Goal: Transaction & Acquisition: Purchase product/service

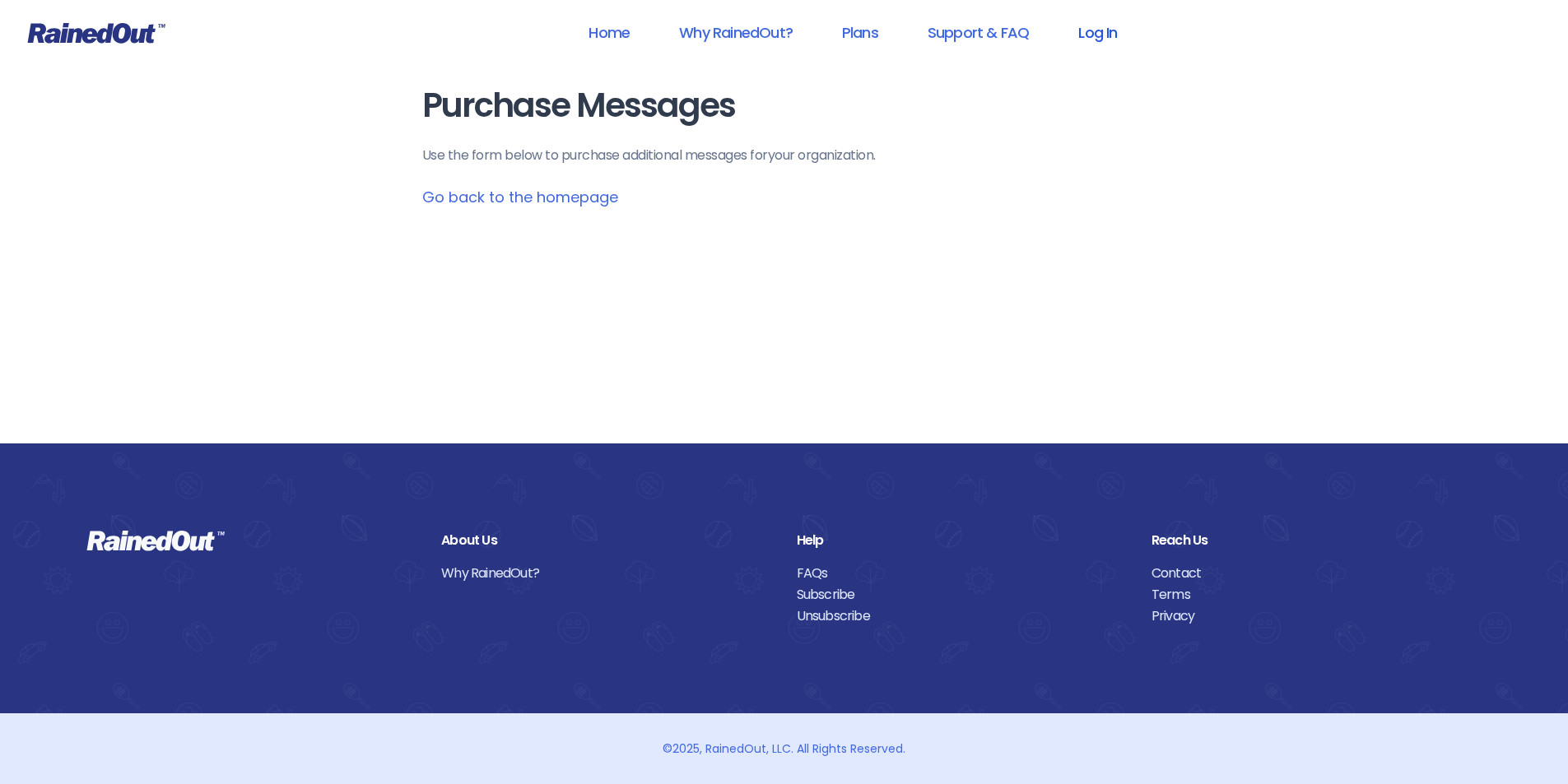
click at [1099, 28] on link "Log In" at bounding box center [1097, 33] width 82 height 37
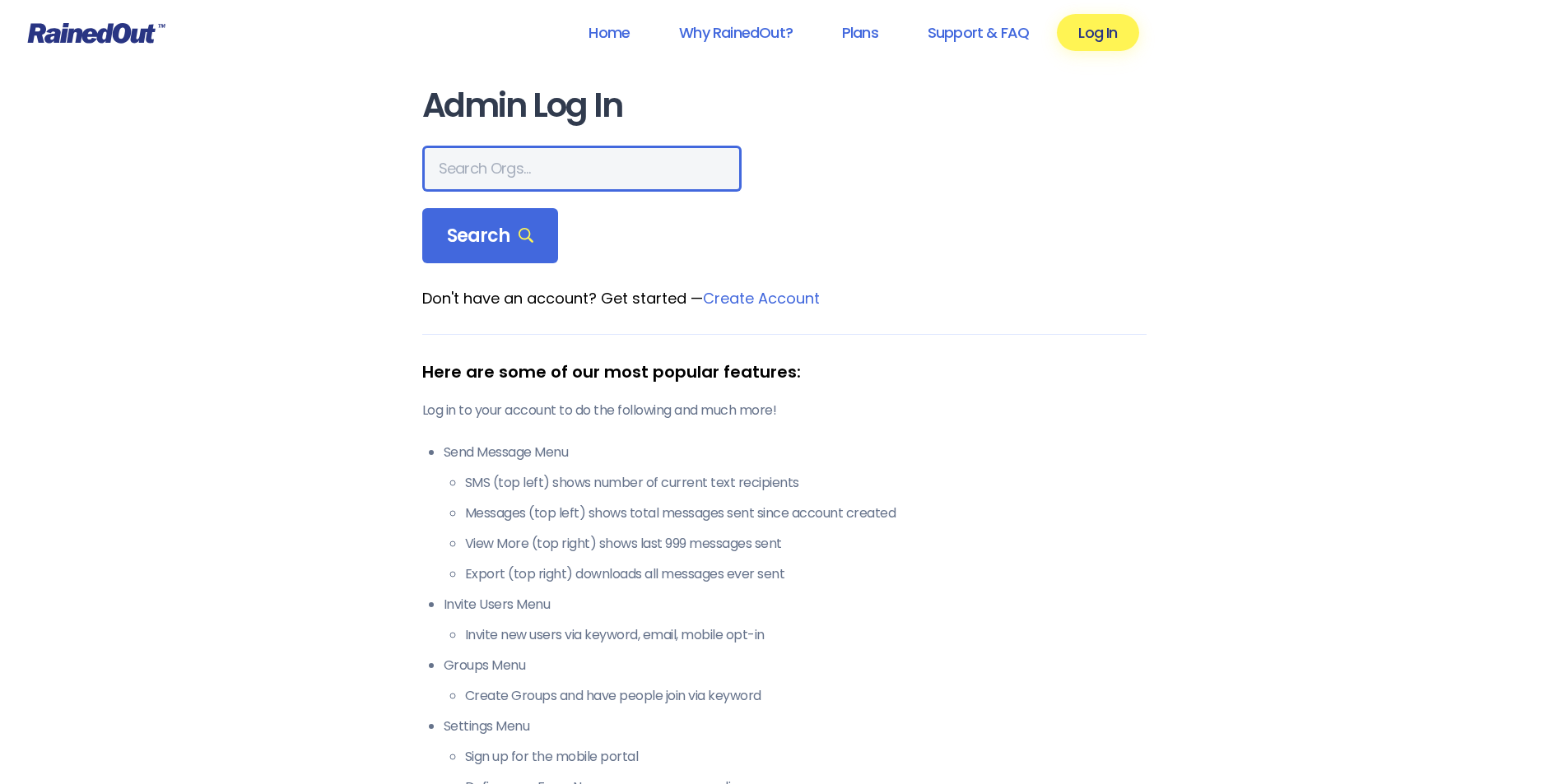
click at [580, 170] on input "text" at bounding box center [582, 168] width 320 height 46
type input "[US_STATE] advanced caregivers"
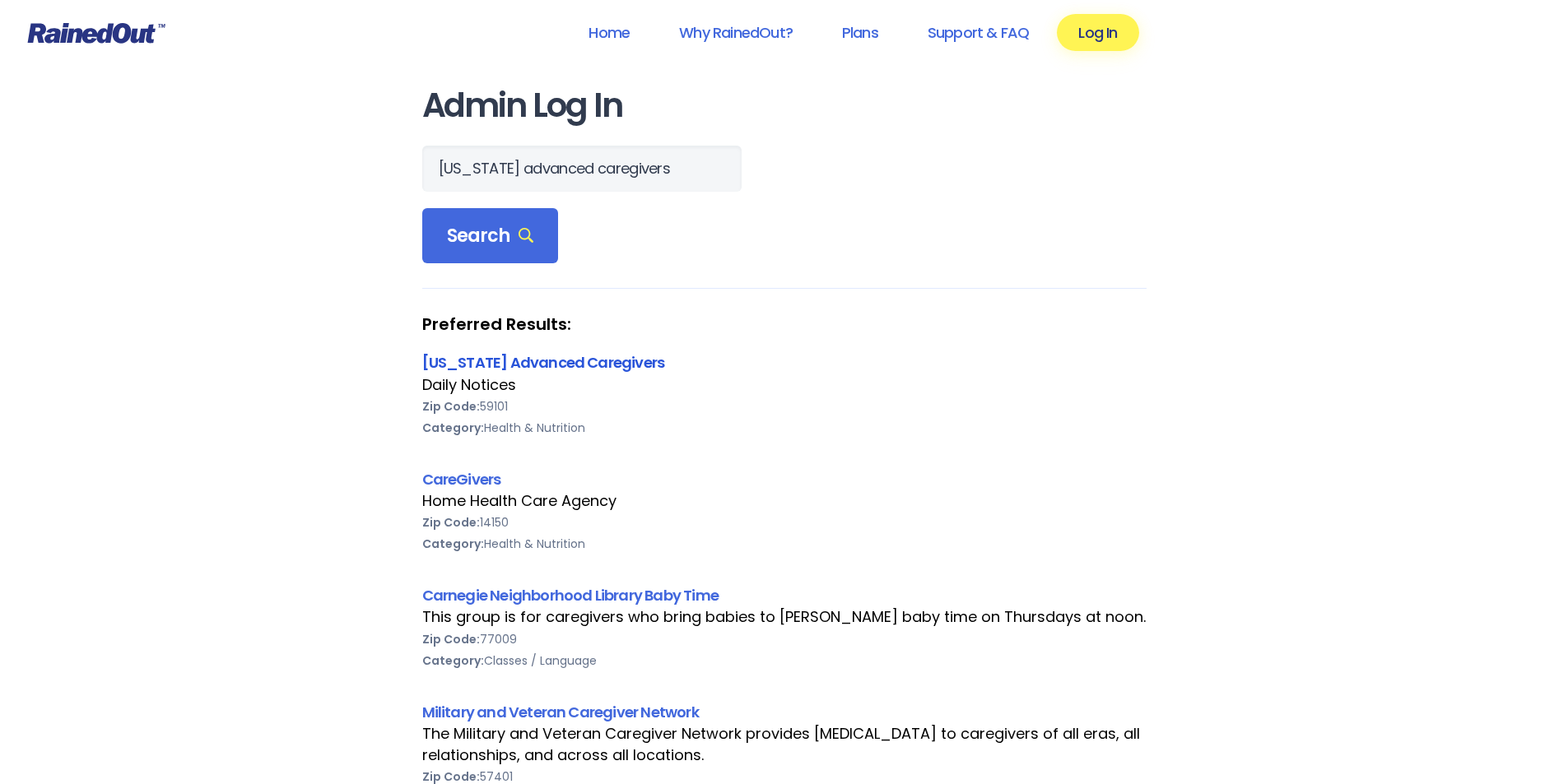
click at [522, 364] on link "[US_STATE] Advanced Caregivers" at bounding box center [543, 363] width 243 height 20
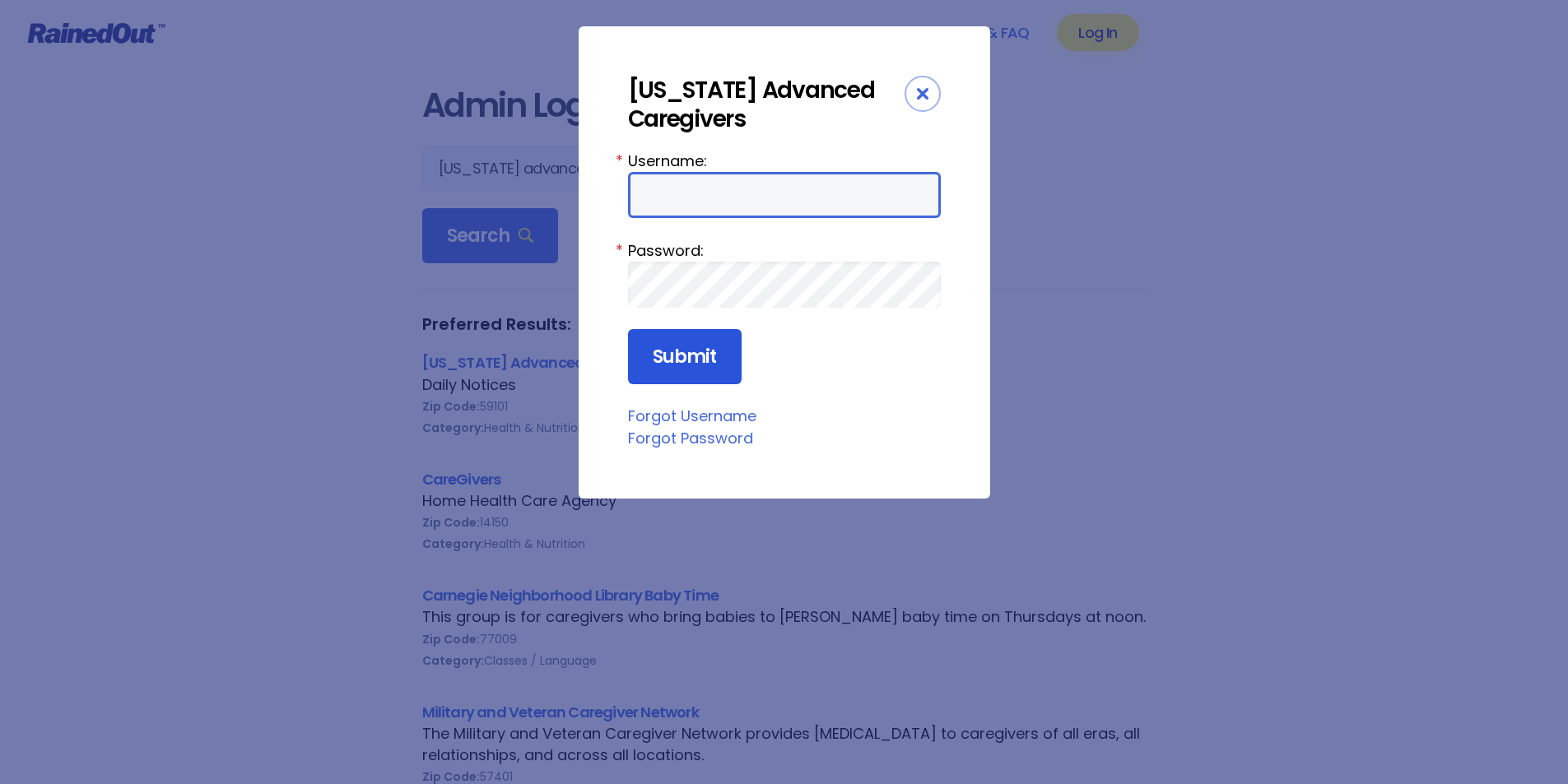
type input "MAC0420"
click at [717, 355] on input "Submit" at bounding box center [684, 357] width 114 height 56
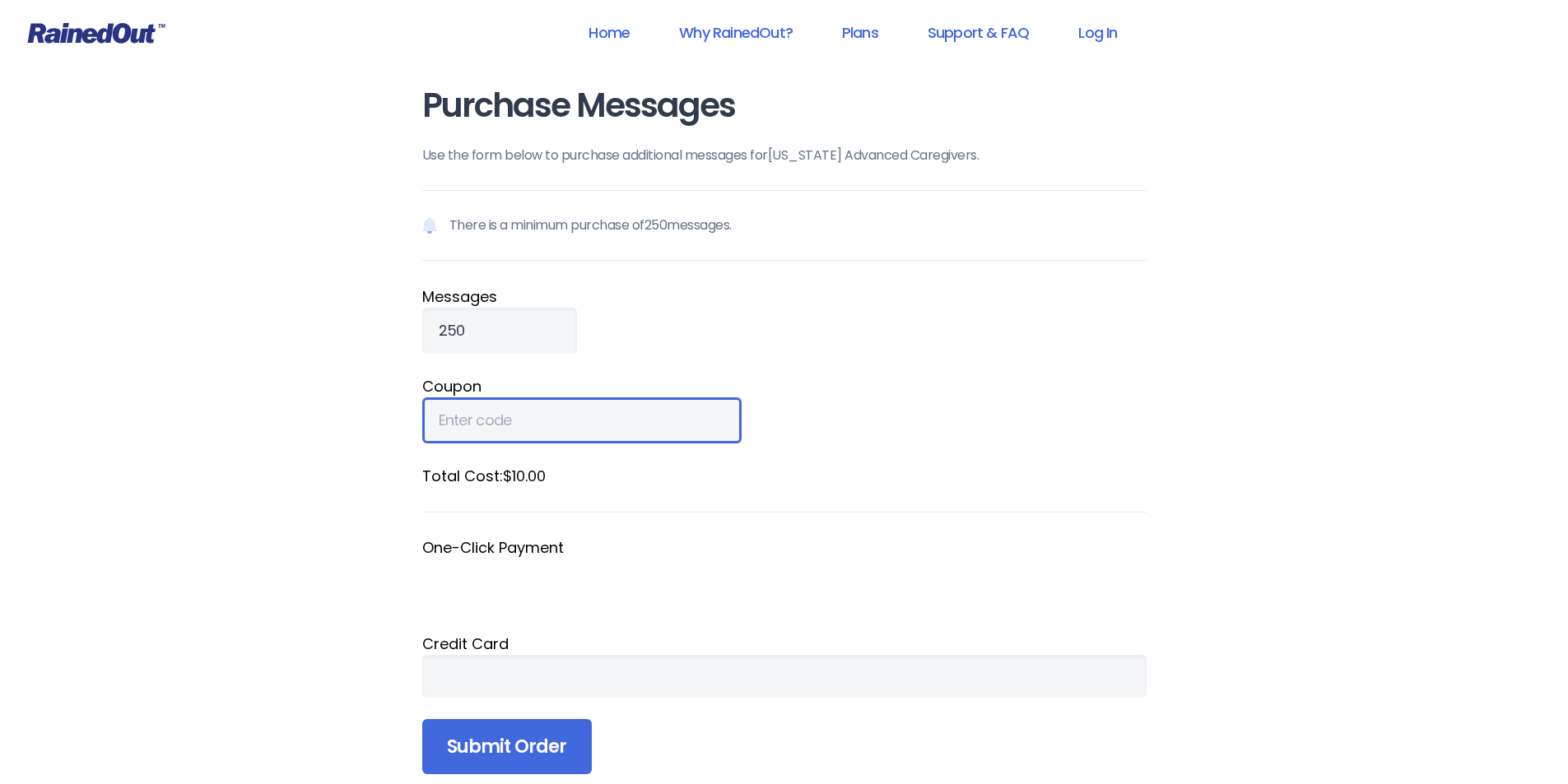
click at [530, 415] on input "Coupon" at bounding box center [582, 421] width 320 height 46
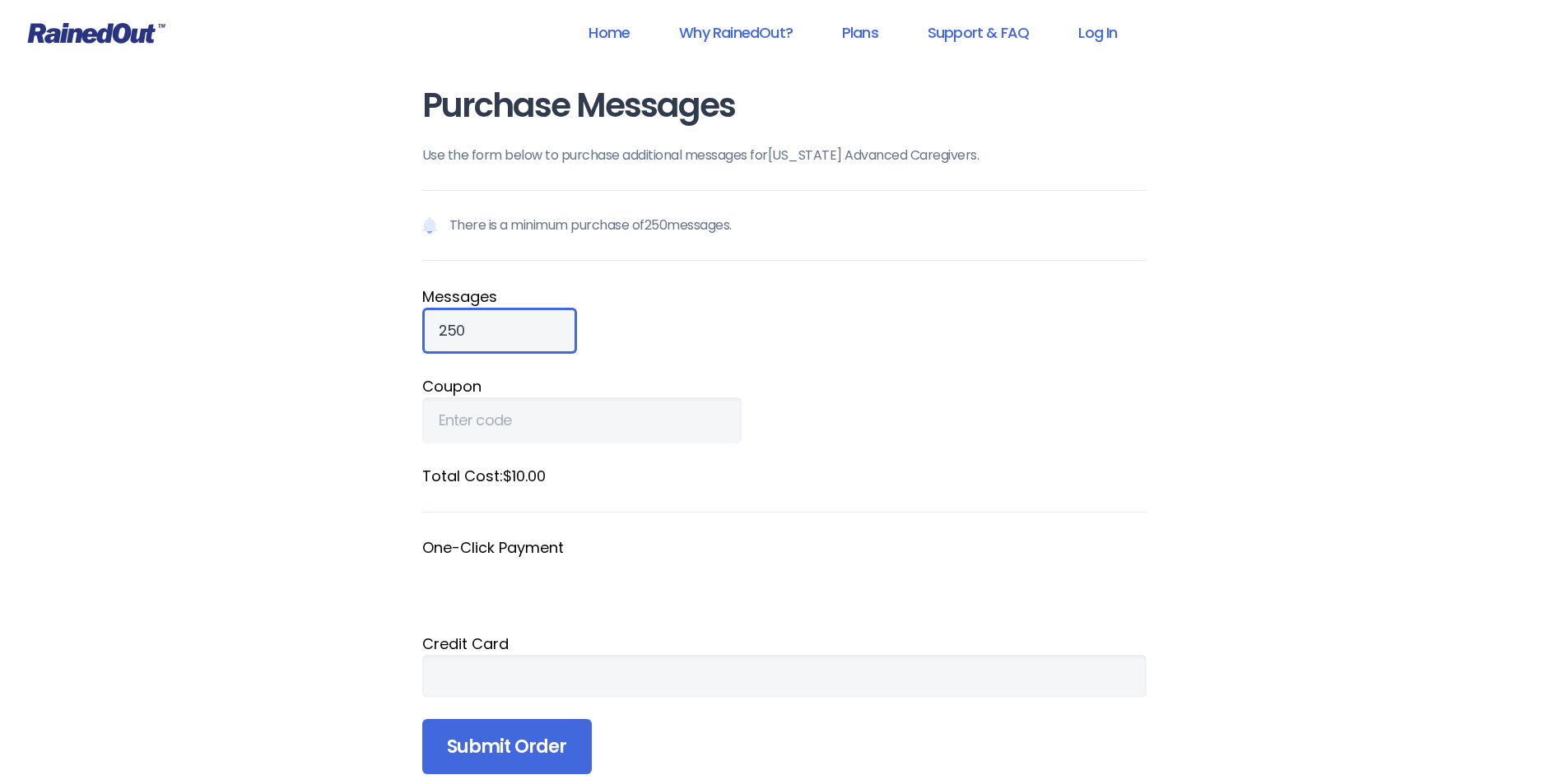
click at [415, 344] on div "Purchase Messages Use the form below to purchase additional messages for [US_ST…" at bounding box center [784, 454] width 790 height 908
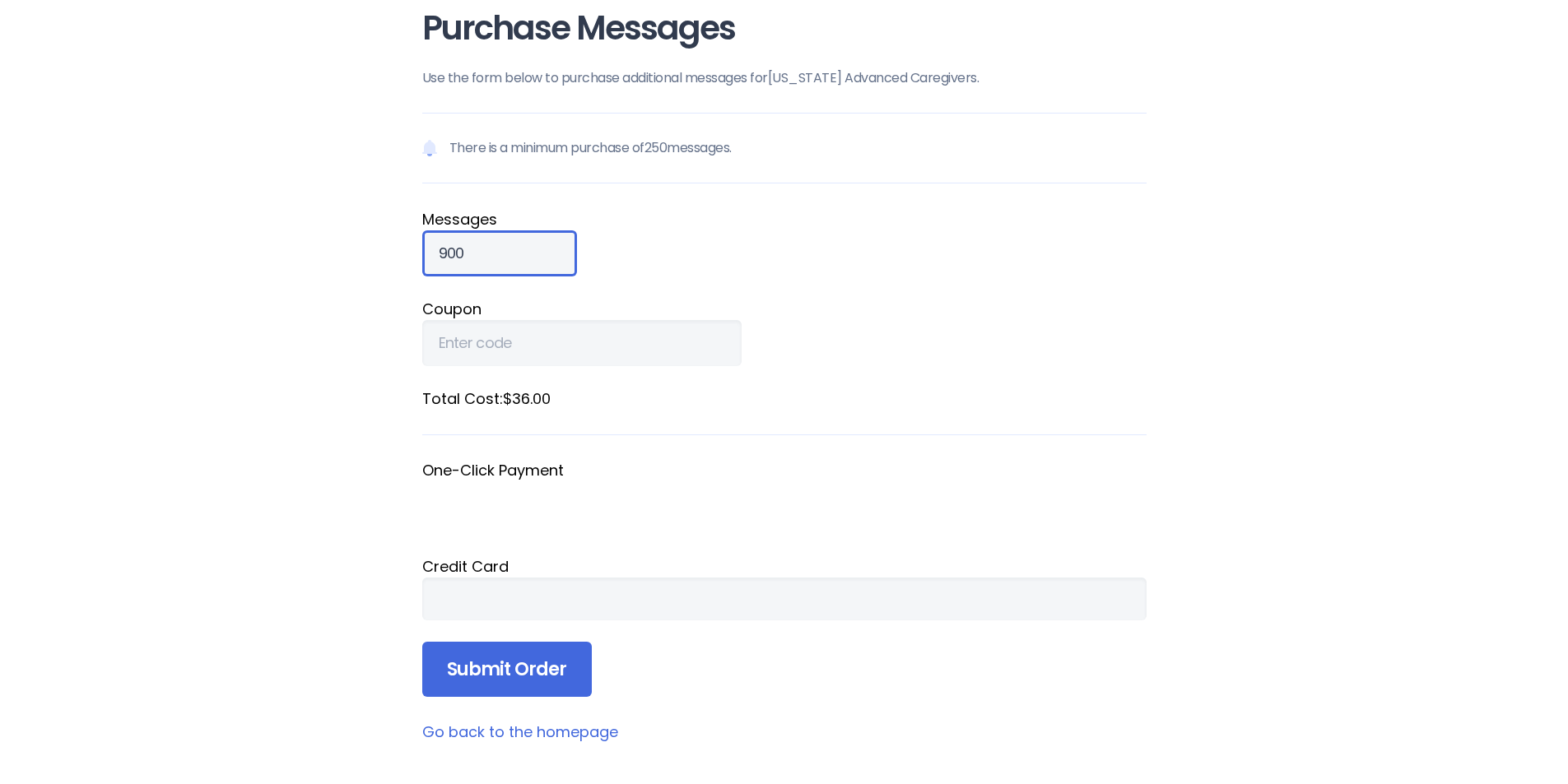
scroll to position [165, 0]
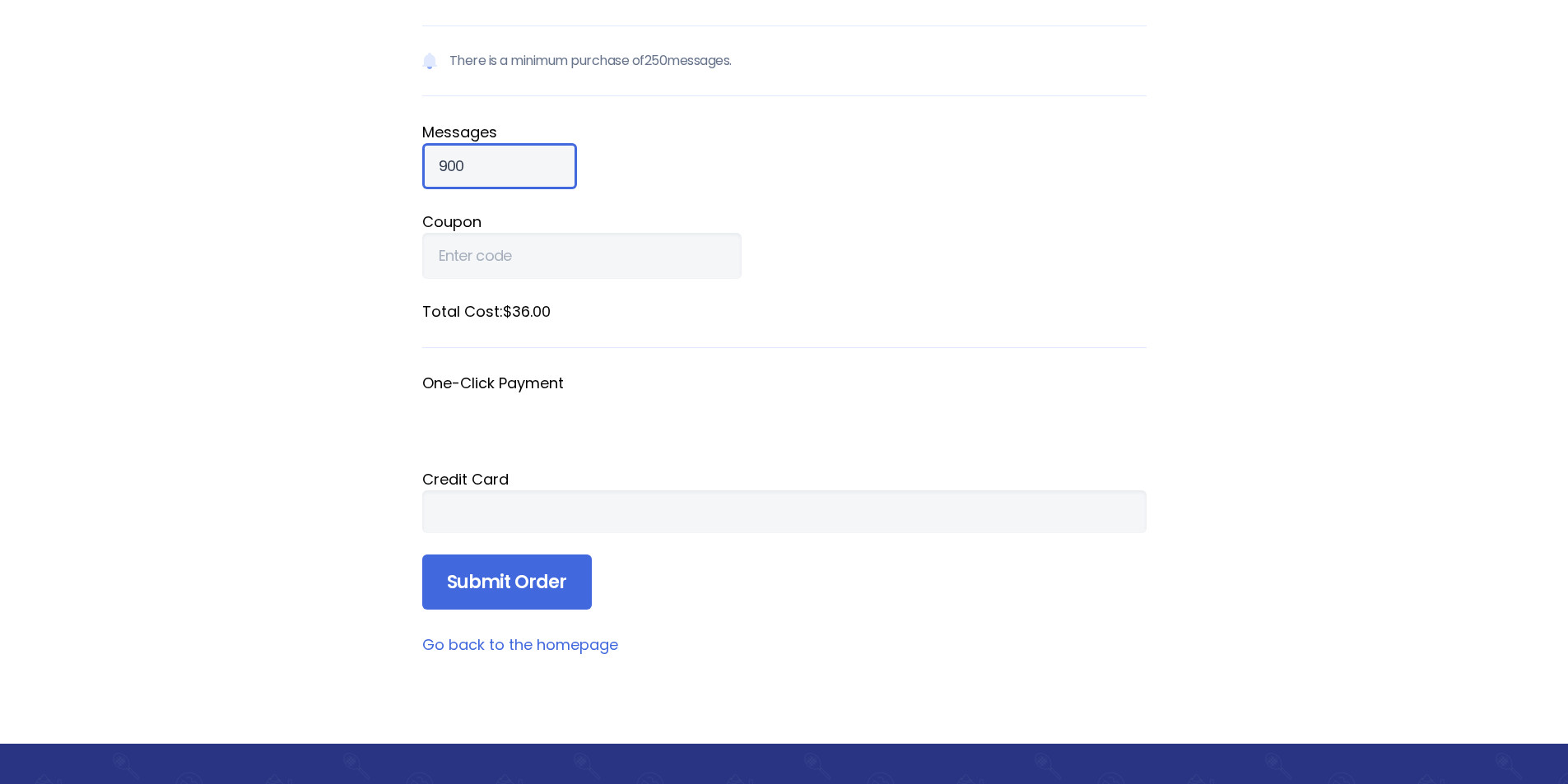
type input "900"
click at [642, 501] on div at bounding box center [784, 511] width 724 height 43
click at [653, 523] on div at bounding box center [784, 511] width 724 height 43
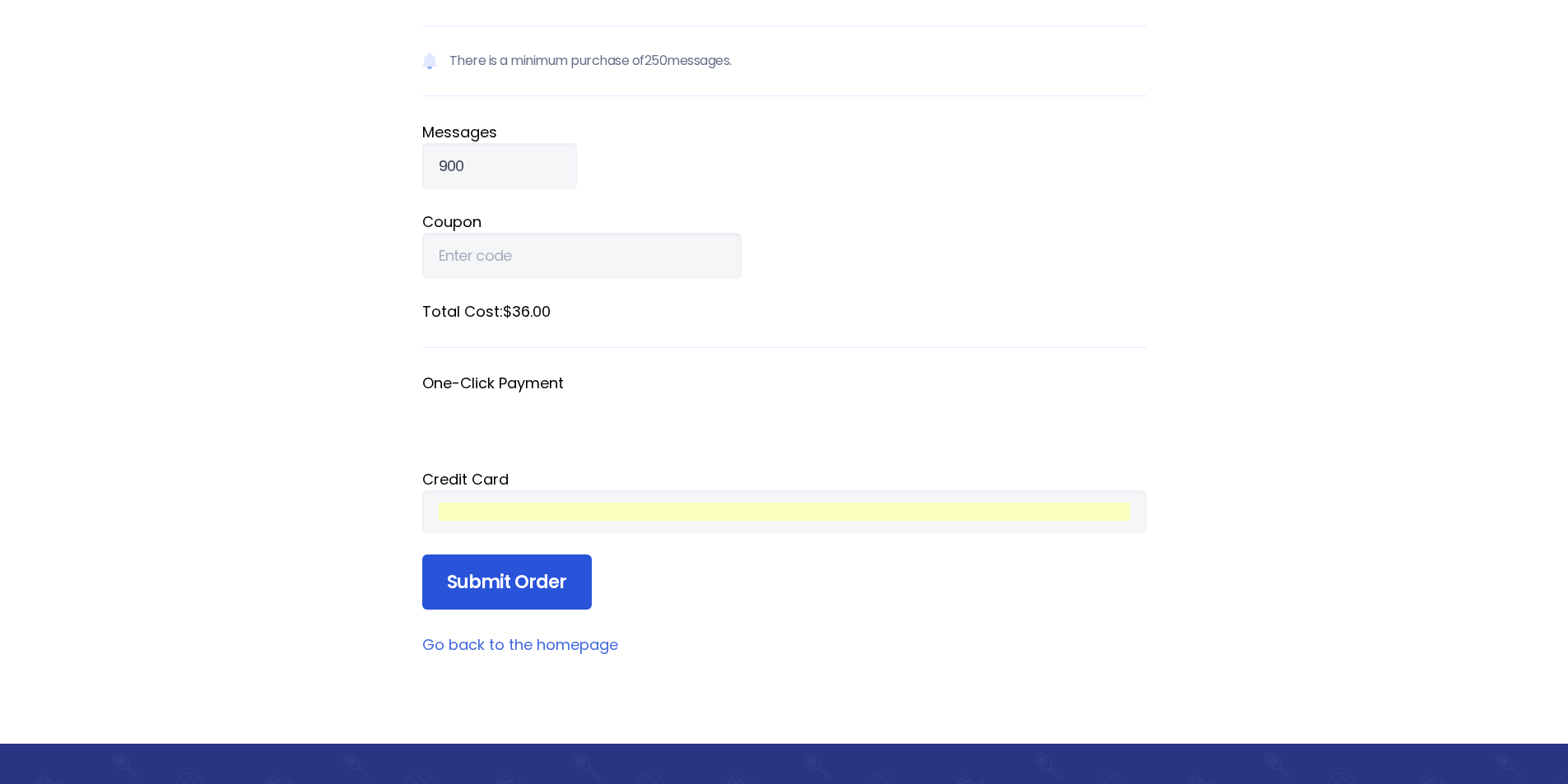
click at [517, 583] on input "Submit Order" at bounding box center [507, 582] width 170 height 56
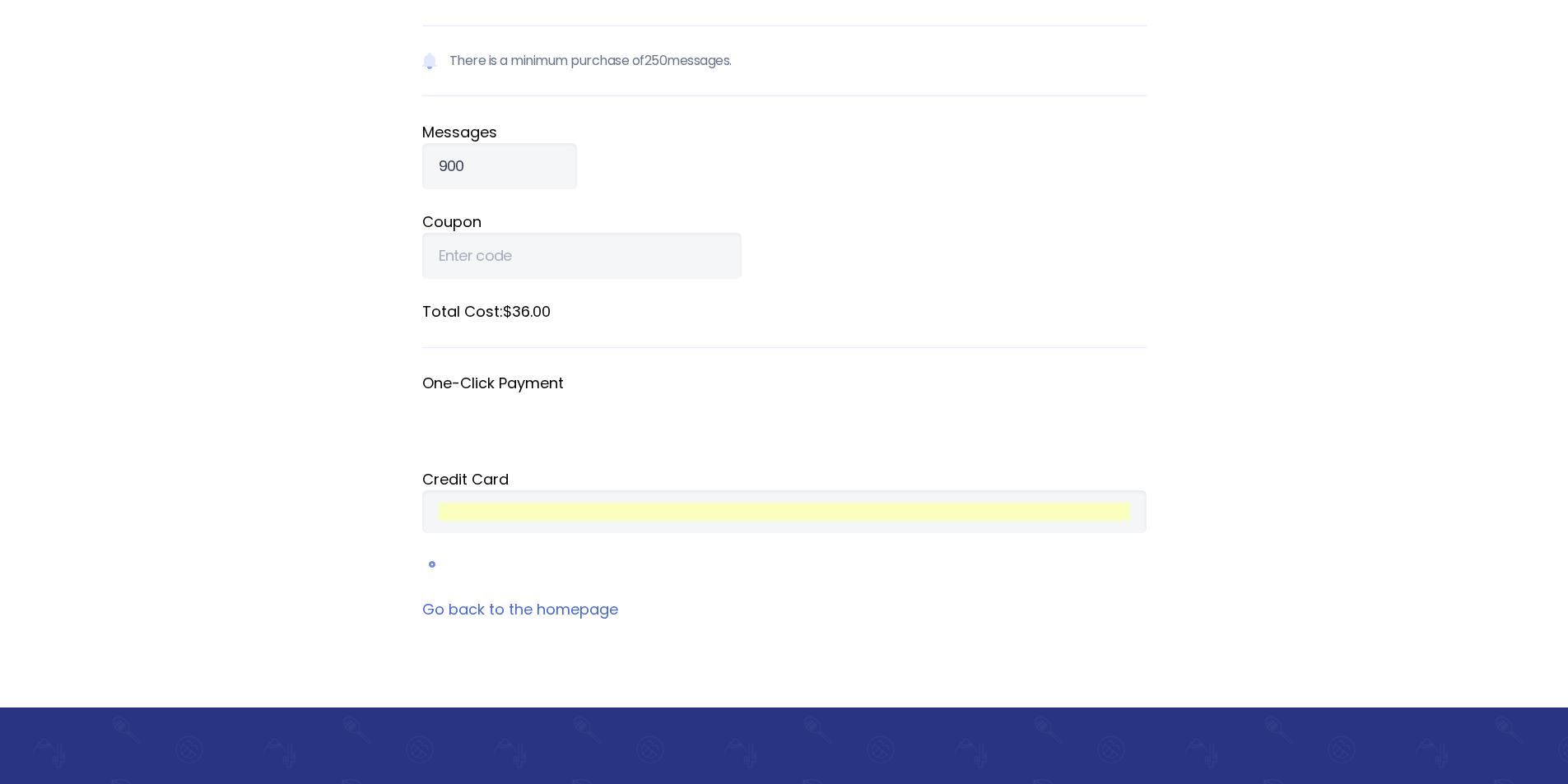
scroll to position [37, 0]
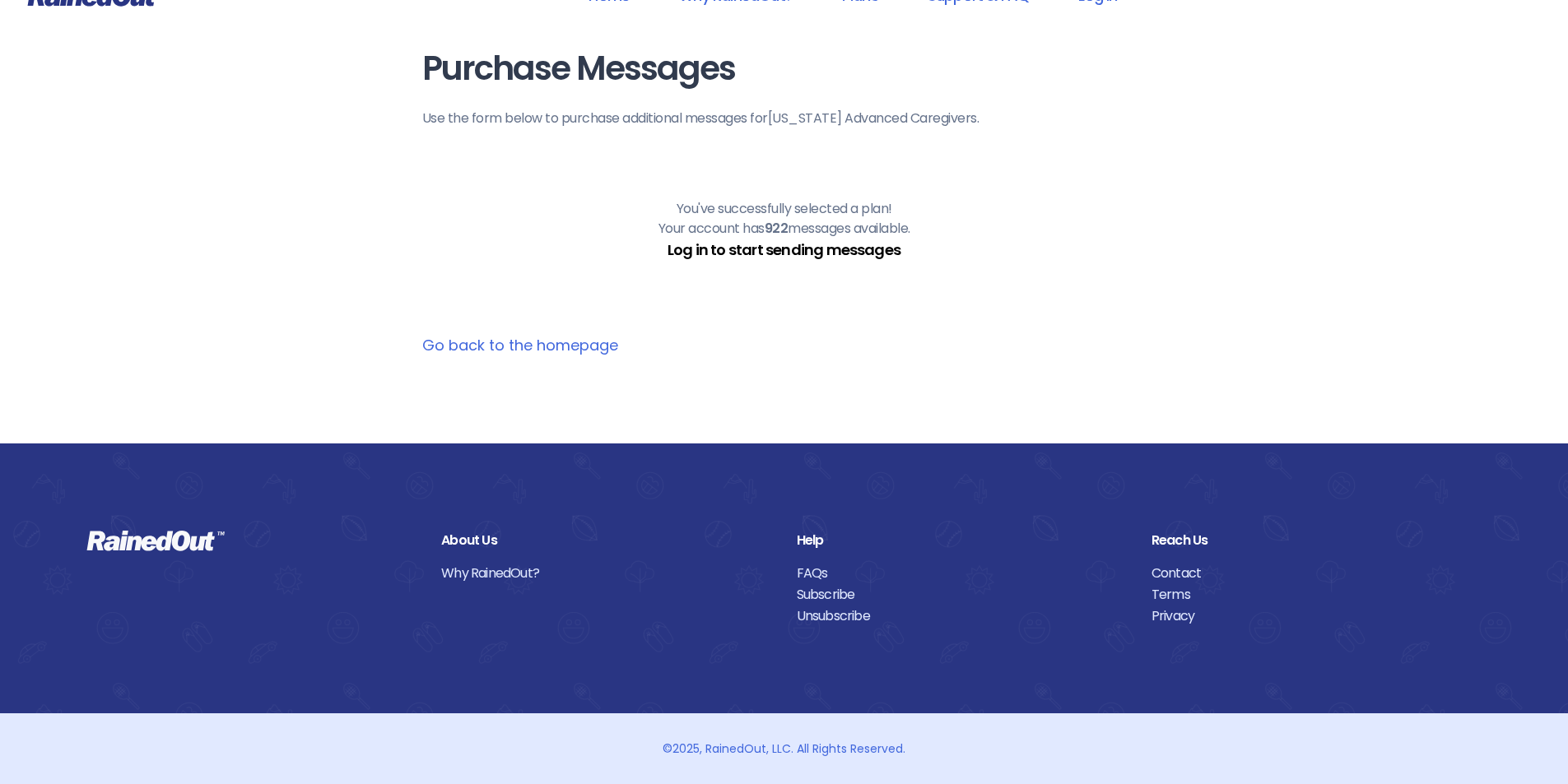
click at [854, 246] on link "Log in to start sending messages" at bounding box center [783, 250] width 233 height 20
